Goal: Information Seeking & Learning: Compare options

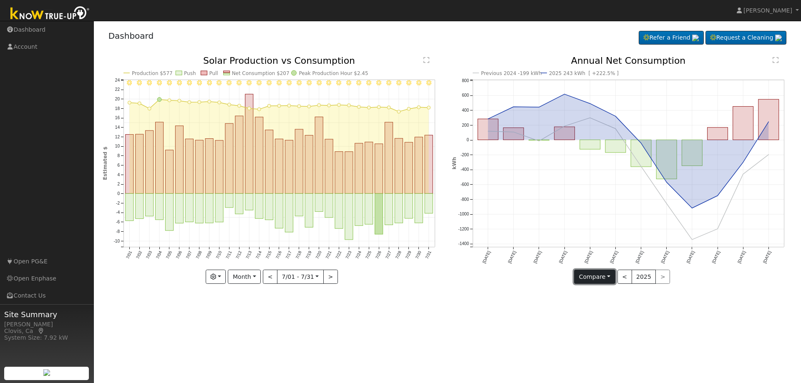
click at [600, 272] on button "Compare" at bounding box center [594, 277] width 41 height 14
click at [601, 304] on link "Current Year" at bounding box center [606, 306] width 65 height 12
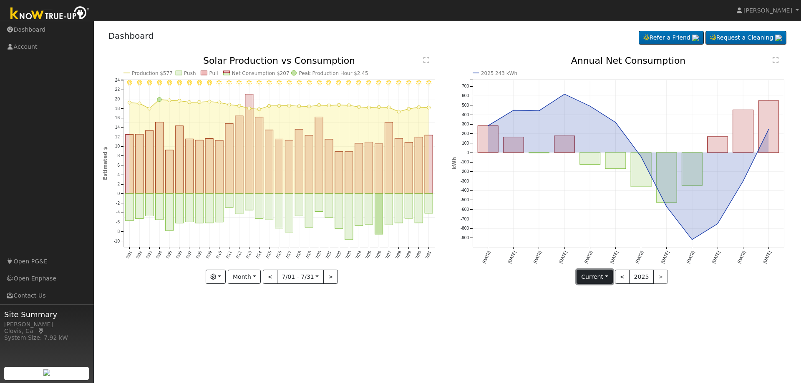
click at [603, 279] on button "Current" at bounding box center [594, 277] width 37 height 14
click at [595, 295] on link "Compare Previous" at bounding box center [609, 294] width 65 height 12
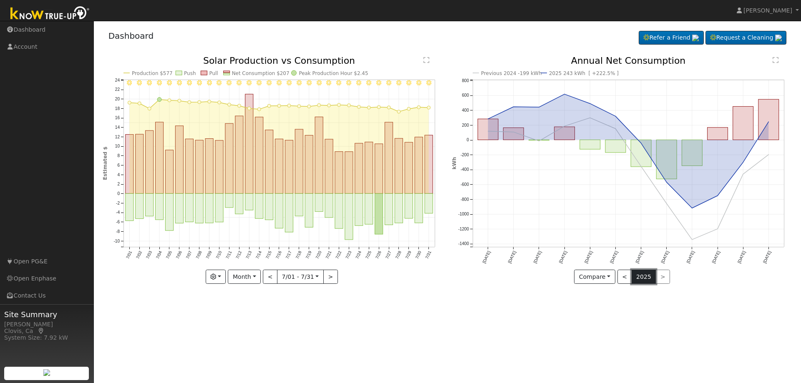
click at [642, 273] on button "2025" at bounding box center [643, 277] width 25 height 14
click at [602, 275] on button "Compare" at bounding box center [594, 277] width 41 height 14
click at [643, 273] on button "2025" at bounding box center [643, 277] width 25 height 14
click at [626, 276] on button "<" at bounding box center [624, 277] width 15 height 14
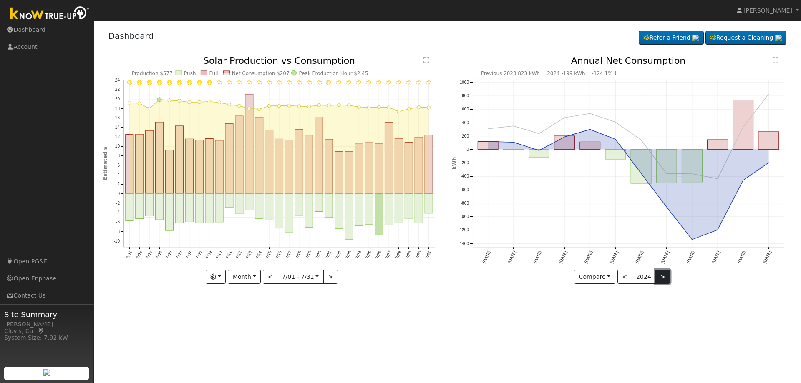
click at [658, 278] on button ">" at bounding box center [662, 277] width 15 height 14
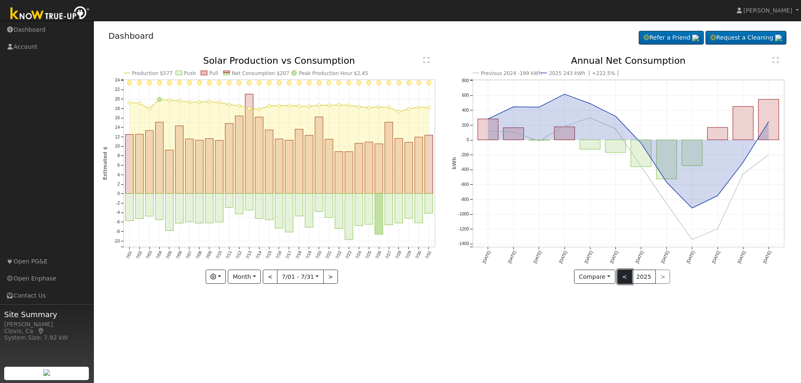
click at [628, 276] on button "<" at bounding box center [624, 277] width 15 height 14
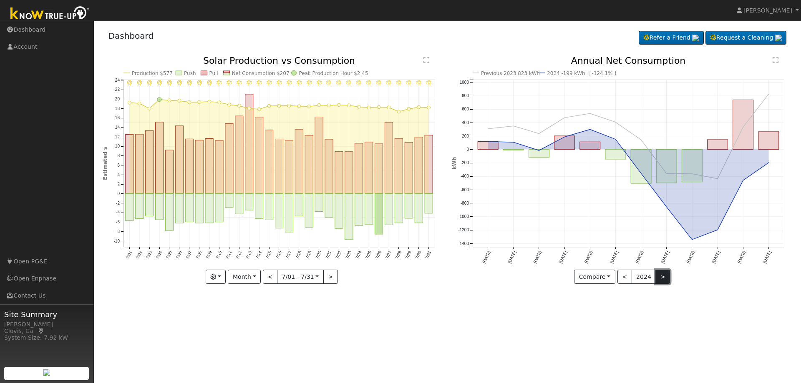
click at [663, 279] on button ">" at bounding box center [662, 277] width 15 height 14
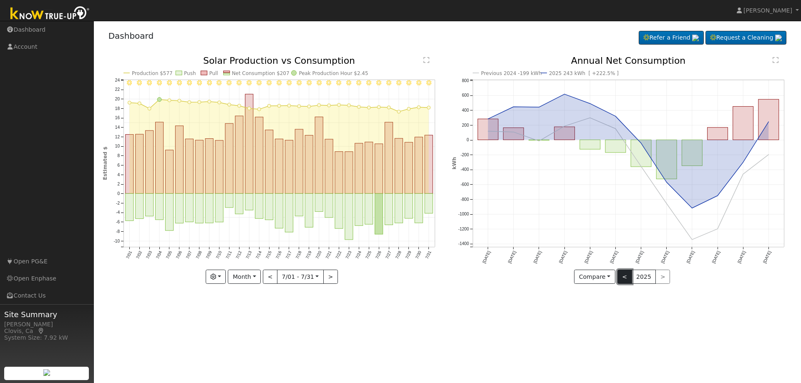
click at [628, 277] on button "<" at bounding box center [624, 277] width 15 height 14
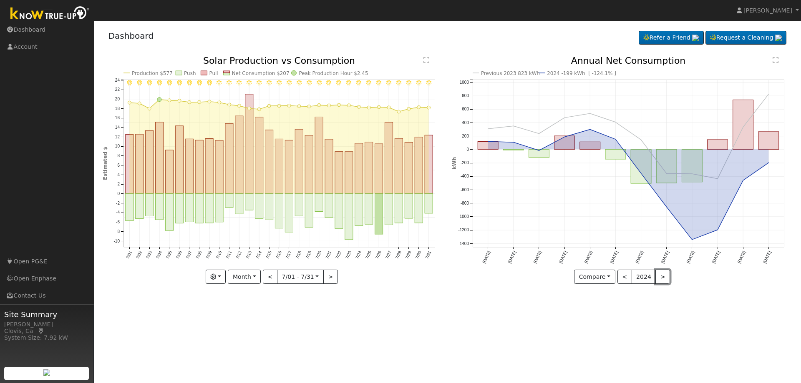
click at [657, 275] on button ">" at bounding box center [662, 277] width 15 height 14
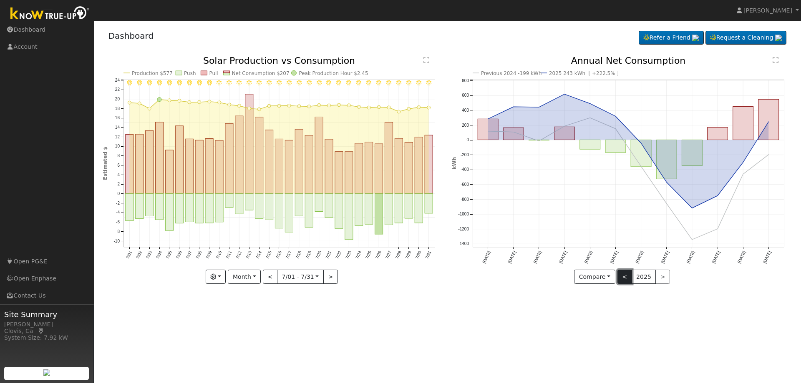
click at [627, 276] on button "<" at bounding box center [624, 277] width 15 height 14
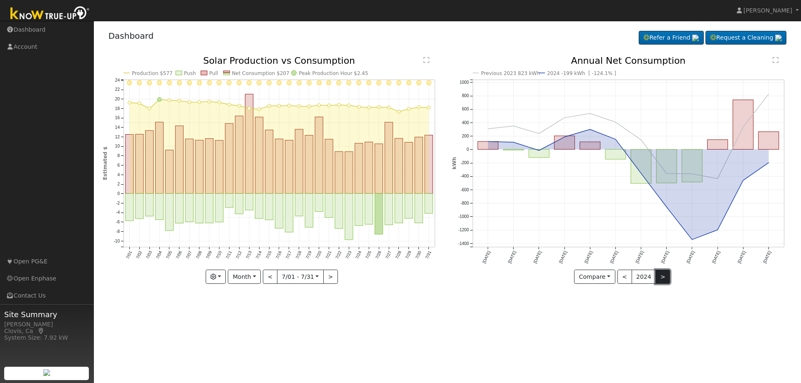
click at [661, 273] on button ">" at bounding box center [662, 277] width 15 height 14
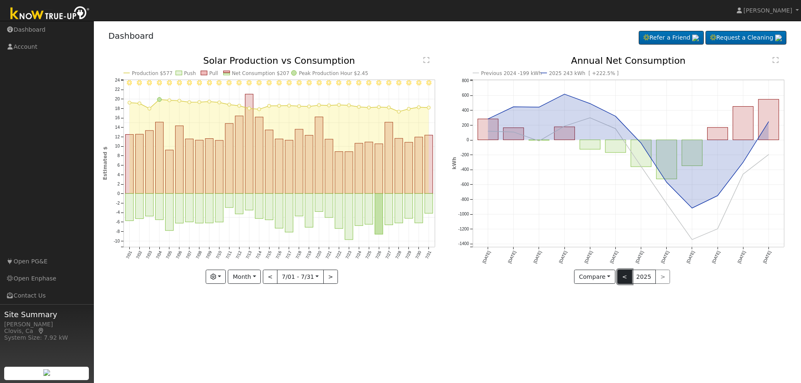
click at [622, 276] on button "<" at bounding box center [624, 277] width 15 height 14
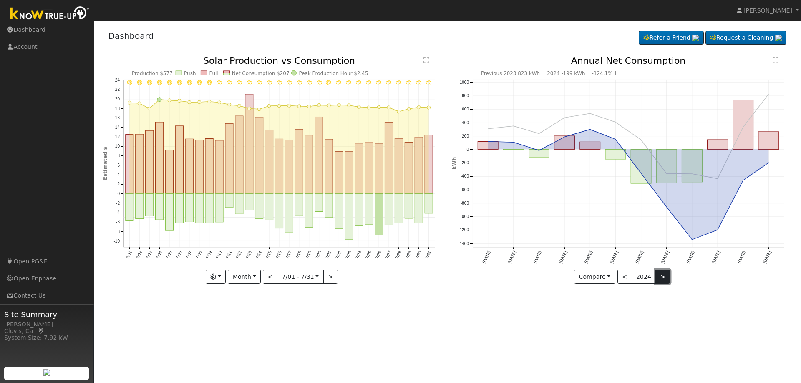
click at [663, 277] on button ">" at bounding box center [662, 277] width 15 height 14
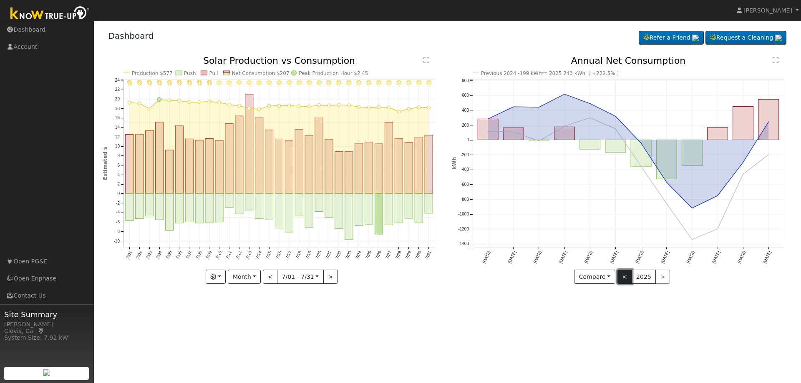
click at [622, 275] on button "<" at bounding box center [624, 277] width 15 height 14
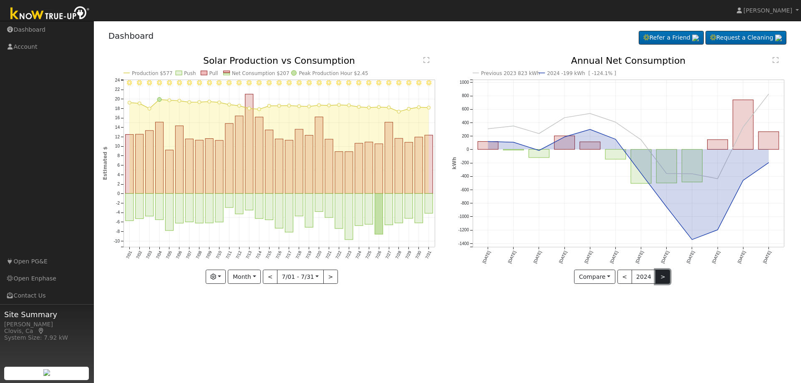
click at [658, 274] on button ">" at bounding box center [662, 277] width 15 height 14
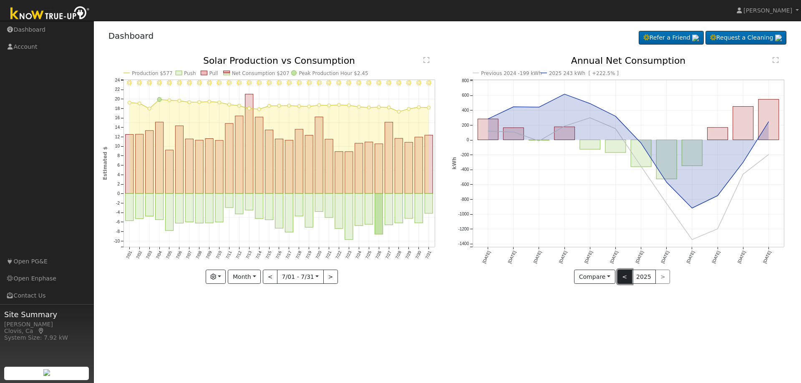
click at [627, 274] on button "<" at bounding box center [624, 277] width 15 height 14
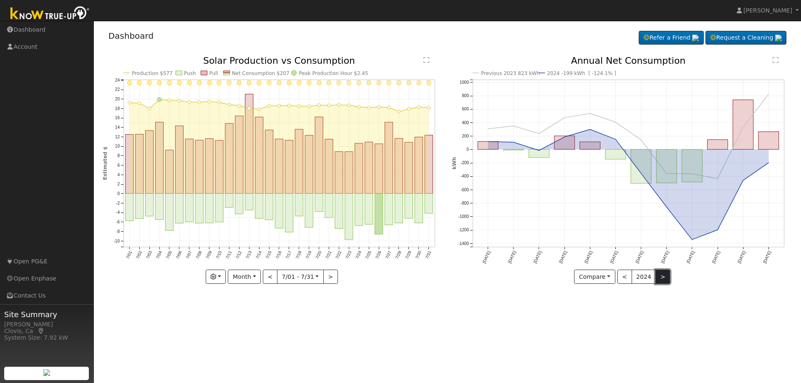
click at [663, 275] on button ">" at bounding box center [662, 277] width 15 height 14
